Goal: Task Accomplishment & Management: Use online tool/utility

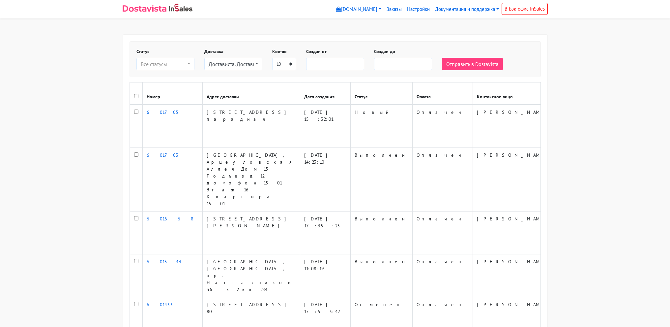
select select
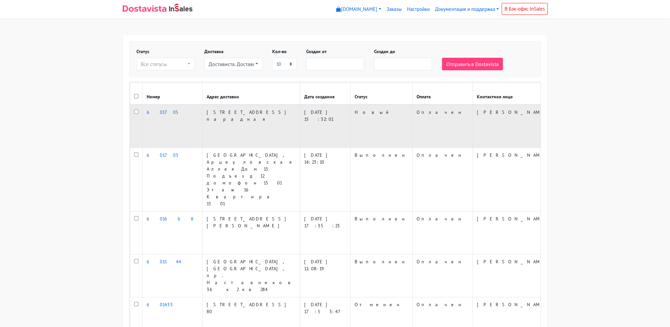
click at [135, 114] on input "checkbox" at bounding box center [136, 111] width 4 height 4
checkbox input "true"
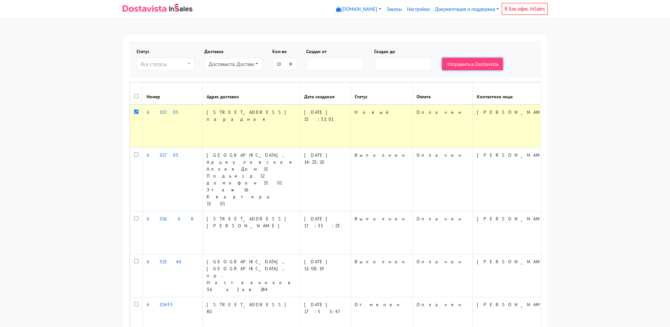
click at [466, 61] on button "Отправить в Dostavista" at bounding box center [472, 64] width 61 height 13
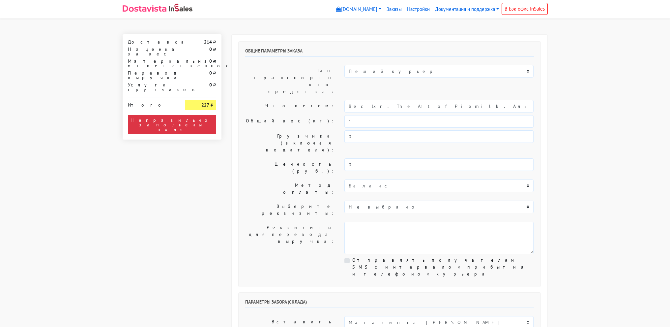
select select "12:00"
drag, startPoint x: 364, startPoint y: 83, endPoint x: 597, endPoint y: 93, distance: 233.3
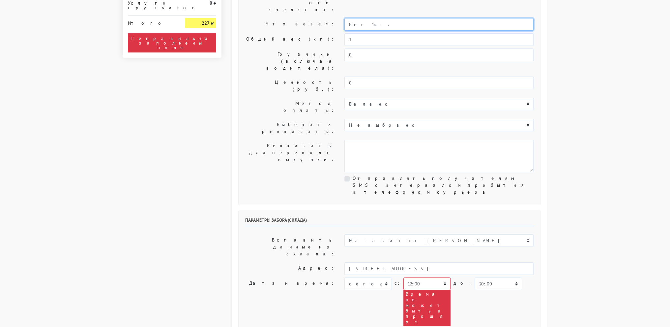
scroll to position [132, 0]
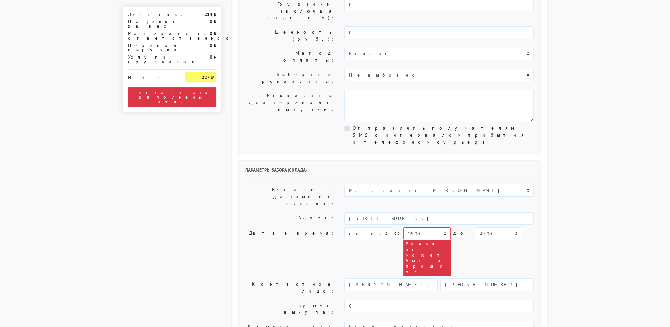
type input "Вес 1кг."
click at [420, 227] on select "00:00 00:30 01:00 01:30 02:00 02:30 03:00 03:30 04:00 04:30 05:00 05:30 06:00 0…" at bounding box center [427, 233] width 47 height 13
select select "17:00"
click at [404, 227] on select "00:00 00:30 01:00 01:30 02:00 02:30 03:00 03:30 04:00 04:30 05:00 05:30 06:00 0…" at bounding box center [427, 233] width 47 height 13
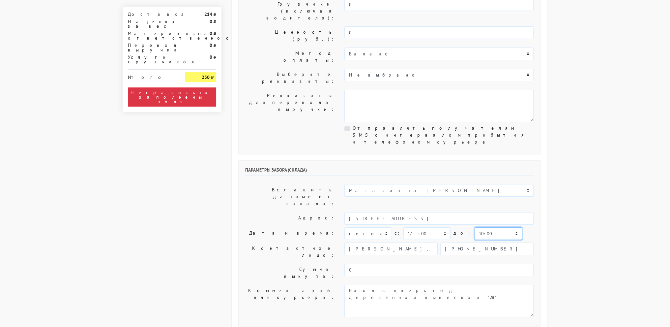
click at [497, 227] on select "00:00 00:30 01:00 01:30 02:00 02:30 03:00 03:30 04:00 04:30 05:00 05:30 06:00 0…" at bounding box center [498, 233] width 47 height 13
select select "18:00"
click at [475, 227] on select "00:00 00:30 01:00 01:30 02:00 02:30 03:00 03:30 04:00 04:30 05:00 05:30 06:00 0…" at bounding box center [498, 233] width 47 height 13
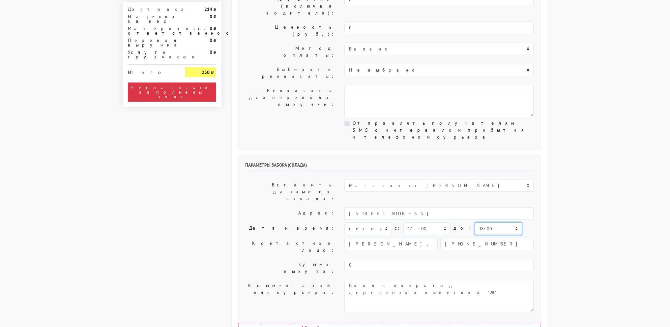
scroll to position [264, 0]
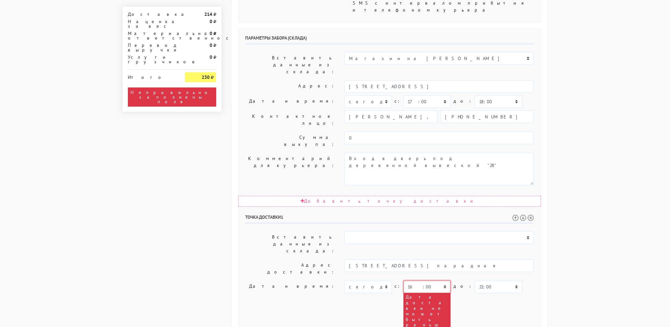
click at [433, 280] on select "00:00 00:30 01:00 01:30 02:00 02:30 03:00 03:30 04:00 04:30 05:00 05:30 06:00 0…" at bounding box center [427, 286] width 47 height 13
select select "17:30"
click at [404, 280] on select "00:00 00:30 01:00 01:30 02:00 02:30 03:00 03:30 04:00 04:30 05:00 05:30 06:00 0…" at bounding box center [427, 286] width 47 height 13
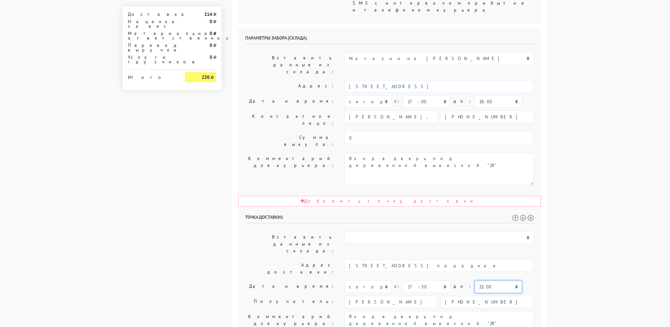
click at [475, 280] on select "00:00 00:30 01:00 01:30 02:00 02:30 03:00 03:30 04:00 04:30 05:00 05:30 06:00 0…" at bounding box center [498, 286] width 47 height 13
select select "22:00"
click at [475, 280] on select "00:00 00:30 01:00 01:30 02:00 02:30 03:00 03:30 04:00 04:30 05:00 05:30 06:00 0…" at bounding box center [498, 286] width 47 height 13
drag, startPoint x: 460, startPoint y: 207, endPoint x: 254, endPoint y: 205, distance: 206.1
click at [254, 311] on div "Комментарий для курьера: Вход в дверь под деревянной вывеской "28"" at bounding box center [389, 327] width 299 height 32
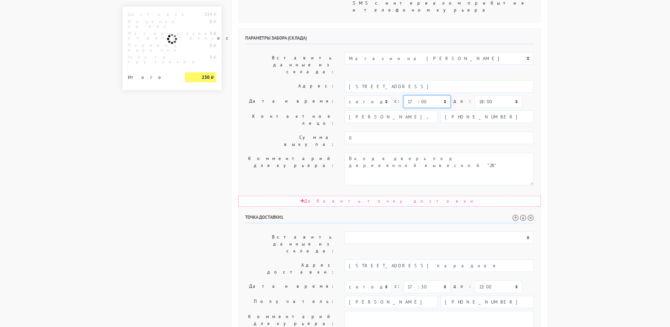
click at [421, 95] on select "00:00 00:30 01:00 01:30 02:00 02:30 03:00 03:30 04:00 04:30 05:00 05:30 06:00 0…" at bounding box center [427, 101] width 47 height 13
click at [629, 87] on body "myshop-tx960.myinsales.ru myshop-tx960.myinsales.ru Выйти Заказы Настройки 214" at bounding box center [335, 105] width 670 height 738
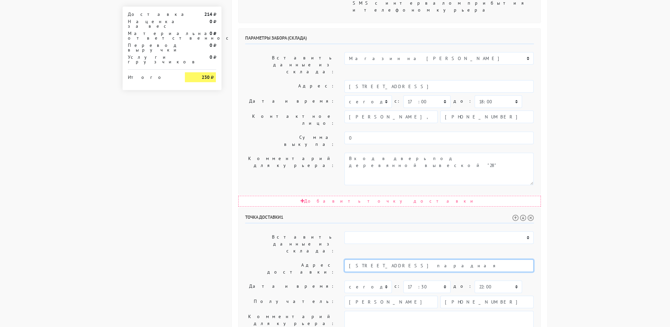
drag, startPoint x: 383, startPoint y: 162, endPoint x: 412, endPoint y: 162, distance: 29.3
click at [412, 259] on input "[STREET_ADDRESS] парадная" at bounding box center [439, 265] width 189 height 13
click at [424, 259] on input "[STREET_ADDRESS] парадная" at bounding box center [439, 265] width 189 height 13
drag, startPoint x: 384, startPoint y: 161, endPoint x: 420, endPoint y: 162, distance: 36.3
click at [420, 259] on input "[STREET_ADDRESS] парадная" at bounding box center [439, 265] width 189 height 13
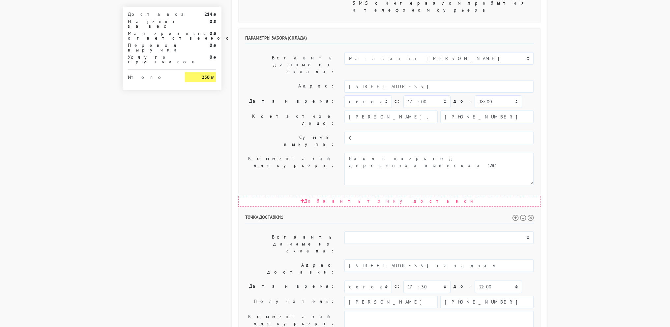
click at [596, 73] on body "myshop-tx960.myinsales.ru myshop-tx960.myinsales.ru Выйти Заказы Настройки 214" at bounding box center [335, 105] width 670 height 738
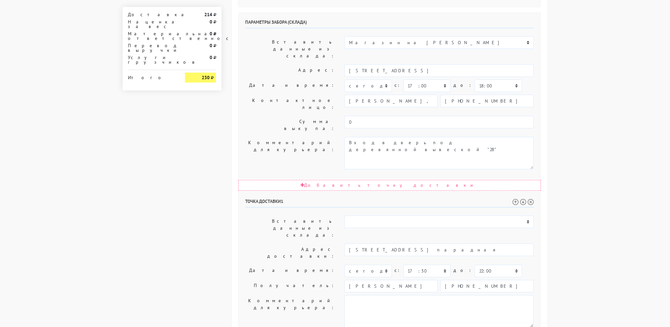
click at [568, 146] on body "myshop-tx960.myinsales.ru myshop-tx960.myinsales.ru Выйти Заказы Настройки 214" at bounding box center [335, 89] width 670 height 738
click at [582, 137] on body "myshop-tx960.myinsales.ru myshop-tx960.myinsales.ru Выйти Заказы Настройки 214" at bounding box center [335, 89] width 670 height 738
click at [585, 122] on body "myshop-tx960.myinsales.ru myshop-tx960.myinsales.ru Выйти Заказы Настройки 214" at bounding box center [335, 89] width 670 height 738
click at [474, 295] on textarea "Вход в дверь под деревянной вывеской "28"" at bounding box center [439, 311] width 189 height 32
drag, startPoint x: 473, startPoint y: 203, endPoint x: 472, endPoint y: 207, distance: 3.7
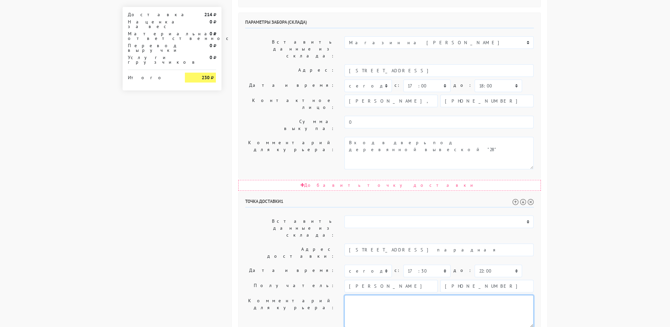
click at [472, 295] on textarea "Вход в дверь под деревянной вывеской "28"" at bounding box center [439, 311] width 189 height 32
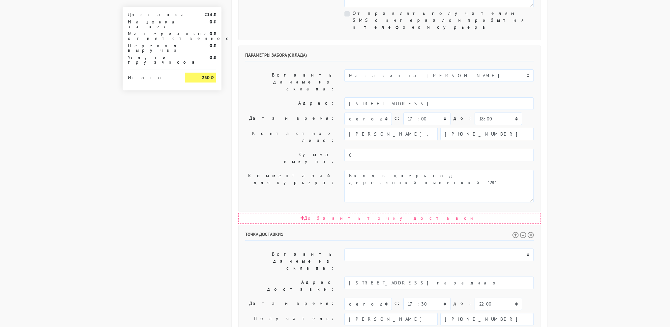
scroll to position [181, 0]
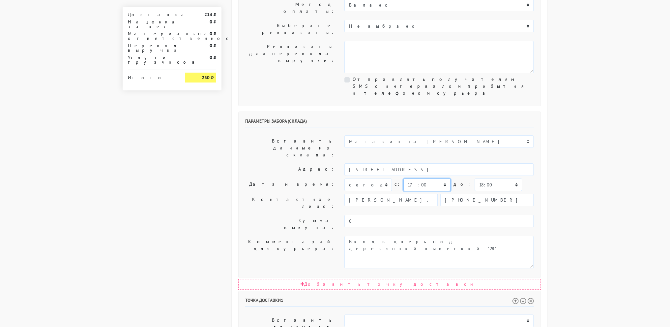
click at [429, 178] on select "00:00 00:30 01:00 01:30 02:00 02:30 03:00 03:30 04:00 04:30 05:00 05:30 06:00 0…" at bounding box center [427, 184] width 47 height 13
click at [404, 178] on select "00:00 00:30 01:00 01:30 02:00 02:30 03:00 03:30 04:00 04:30 05:00 05:30 06:00 0…" at bounding box center [427, 184] width 47 height 13
click at [575, 145] on body "myshop-tx960.myinsales.ru myshop-tx960.myinsales.ru Выйти Заказы Настройки 214" at bounding box center [335, 188] width 670 height 738
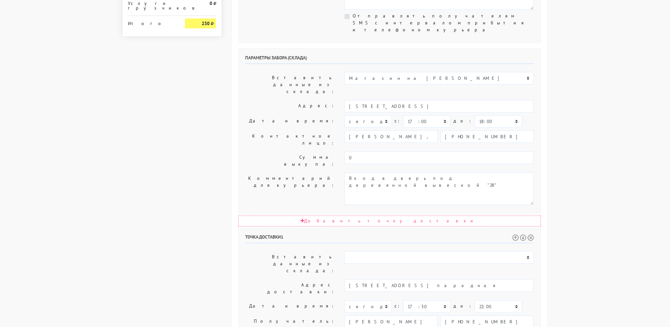
scroll to position [247, 0]
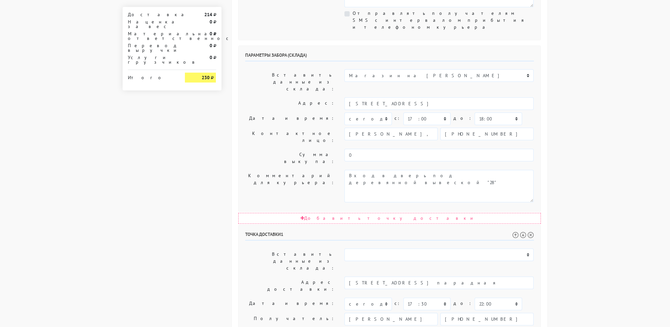
click at [585, 196] on body "myshop-tx960.myinsales.ru myshop-tx960.myinsales.ru Выйти Заказы Настройки 214" at bounding box center [335, 122] width 670 height 738
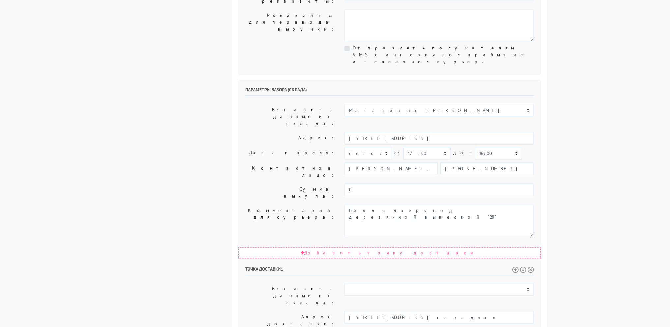
scroll to position [214, 0]
drag, startPoint x: 609, startPoint y: 207, endPoint x: 595, endPoint y: 212, distance: 14.8
click at [607, 208] on body "myshop-tx960.myinsales.ru myshop-tx960.myinsales.ru Выйти Заказы Настройки 214" at bounding box center [335, 155] width 670 height 738
click at [597, 212] on body "myshop-tx960.myinsales.ru myshop-tx960.myinsales.ru Выйти Заказы Настройки 214" at bounding box center [335, 155] width 670 height 738
click at [606, 216] on body "myshop-tx960.myinsales.ru myshop-tx960.myinsales.ru Выйти Заказы Настройки 214" at bounding box center [335, 155] width 670 height 738
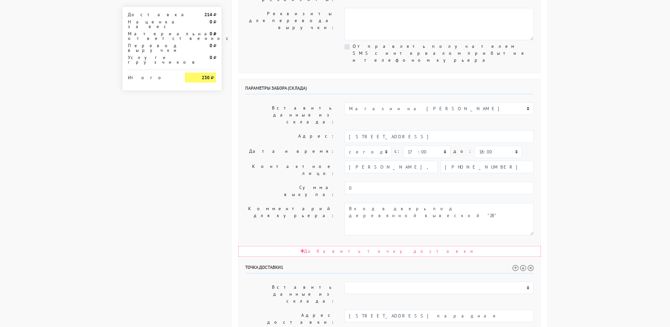
click at [604, 247] on body "myshop-tx960.myinsales.ru myshop-tx960.myinsales.ru Выйти Заказы Настройки 214" at bounding box center [335, 155] width 670 height 738
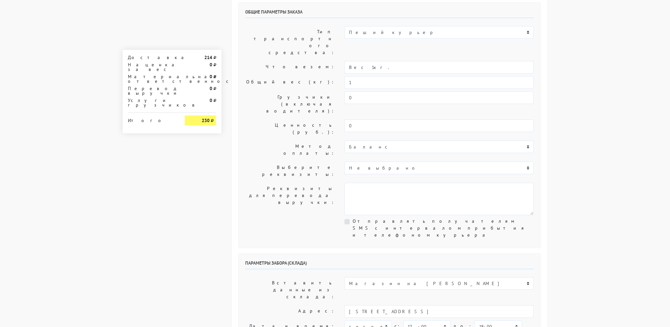
scroll to position [0, 0]
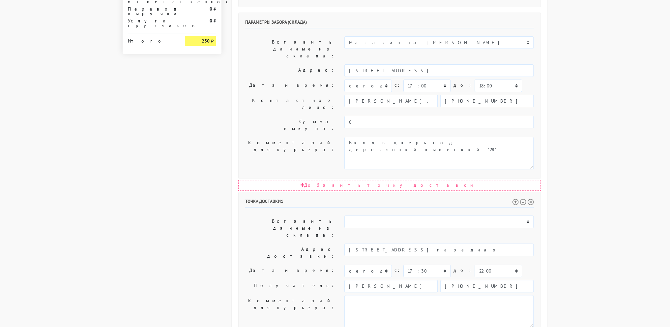
scroll to position [280, 0]
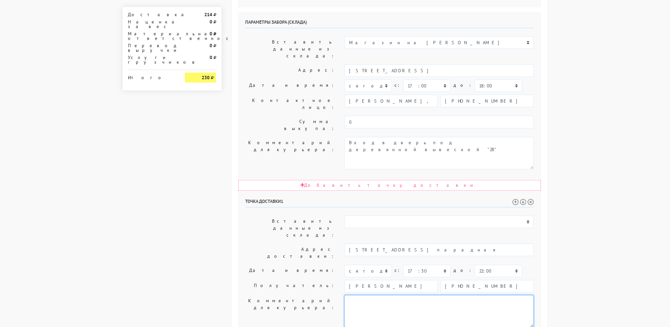
click at [459, 295] on textarea "Вход в дверь под деревянной вывеской "28"" at bounding box center [439, 311] width 189 height 32
type textarea "Ghtldfhbntjk"
type textarea "Предварительно позвонить перед доставкой, спасибо!"
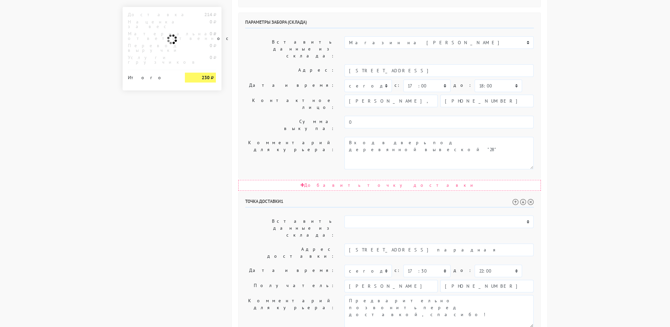
click at [619, 221] on body "myshop-tx960.myinsales.ru myshop-tx960.myinsales.ru Выйти Заказы Настройки 214" at bounding box center [335, 89] width 670 height 738
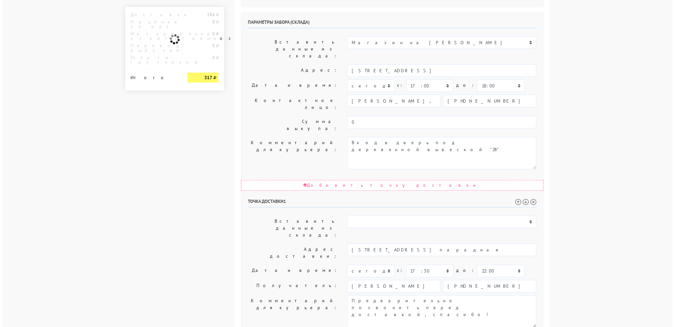
scroll to position [0, 0]
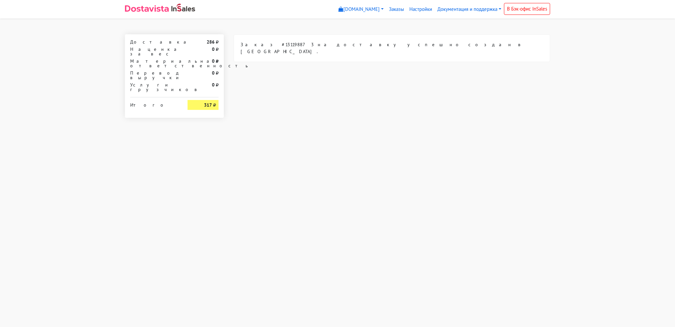
click at [478, 87] on div "Заказ #131198873 на доставку успешно создан в Dostavista." at bounding box center [392, 75] width 326 height 83
